Goal: Task Accomplishment & Management: Use online tool/utility

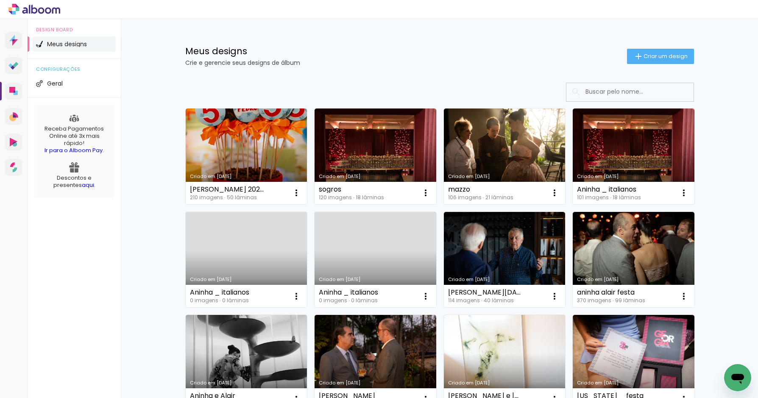
click at [225, 144] on link "Criado em [DATE]" at bounding box center [247, 157] width 122 height 96
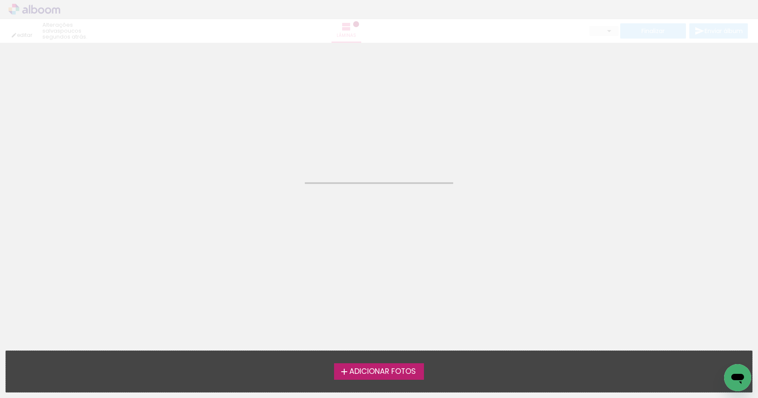
click at [225, 144] on neon-animated-pages "Confirmar Cancelar" at bounding box center [379, 220] width 758 height 355
